Goal: Navigation & Orientation: Find specific page/section

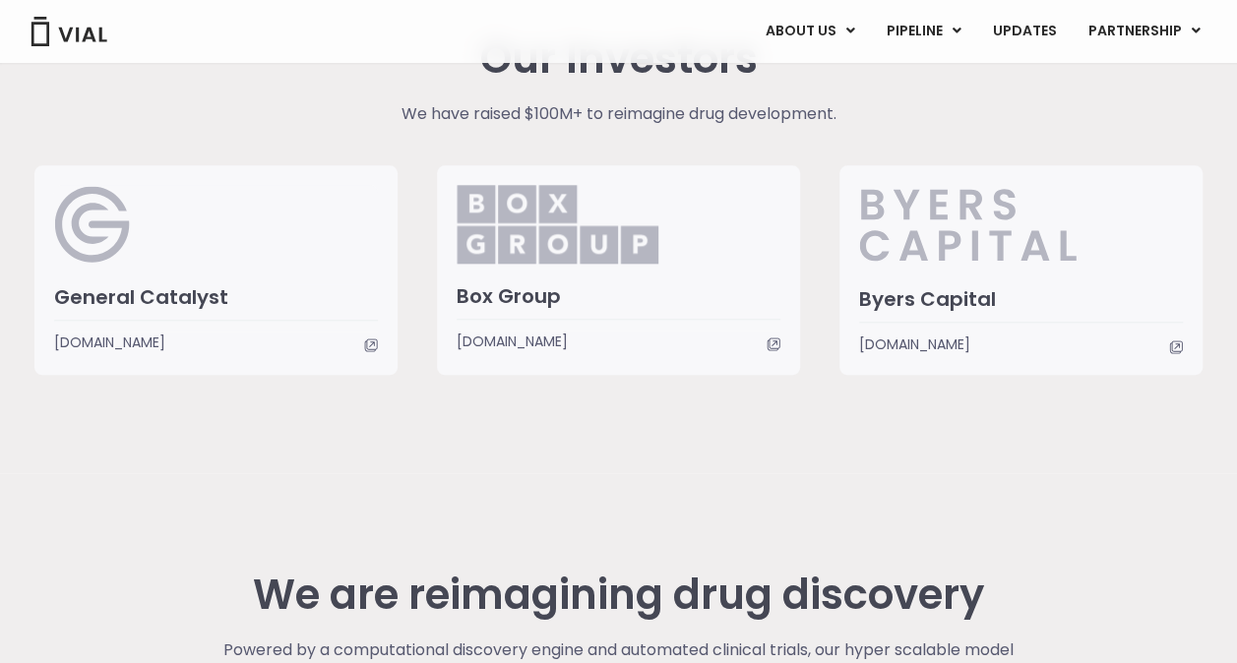
scroll to position [4689, 0]
click at [128, 340] on span "[DOMAIN_NAME]" at bounding box center [109, 342] width 111 height 22
click at [557, 292] on h3 "Box Group" at bounding box center [618, 295] width 324 height 26
click at [517, 344] on span "[DOMAIN_NAME]" at bounding box center [511, 341] width 111 height 22
